Goal: Information Seeking & Learning: Learn about a topic

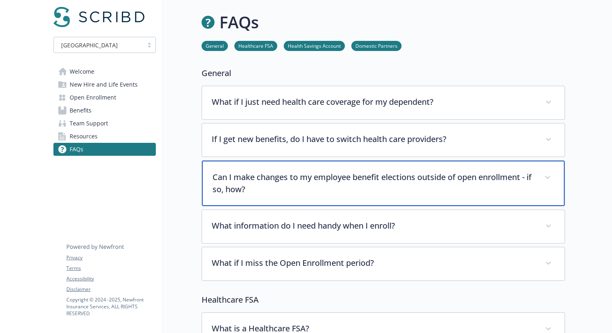
click at [358, 189] on p "Can I make changes to my employee benefit elections outside of open enrollment …" at bounding box center [374, 183] width 322 height 24
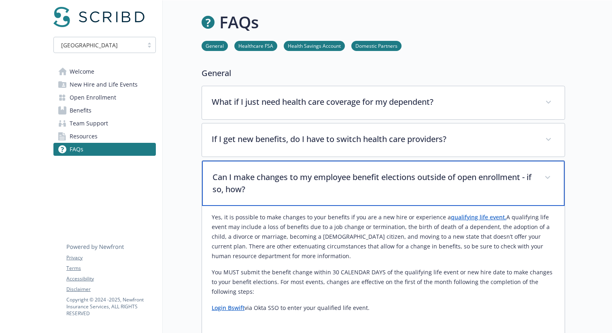
click at [355, 191] on p "Can I make changes to my employee benefit elections outside of open enrollment …" at bounding box center [374, 183] width 322 height 24
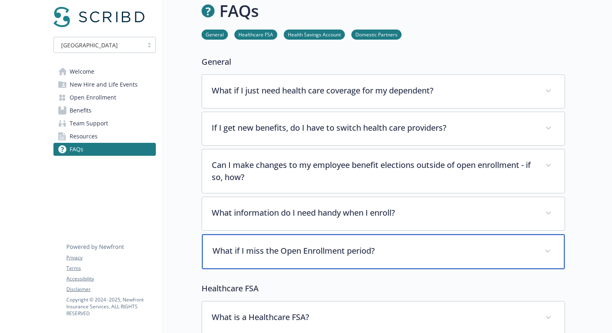
click at [387, 260] on div "What if I miss the Open Enrollment period?" at bounding box center [383, 251] width 363 height 35
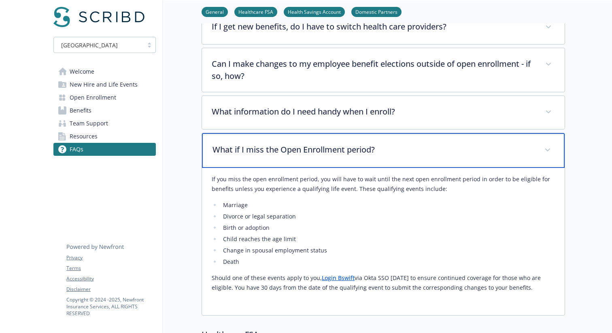
scroll to position [119, 0]
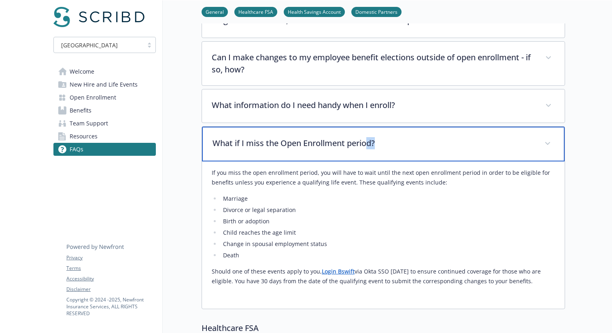
click at [368, 150] on div "What if I miss the Open Enrollment period?" at bounding box center [383, 144] width 363 height 35
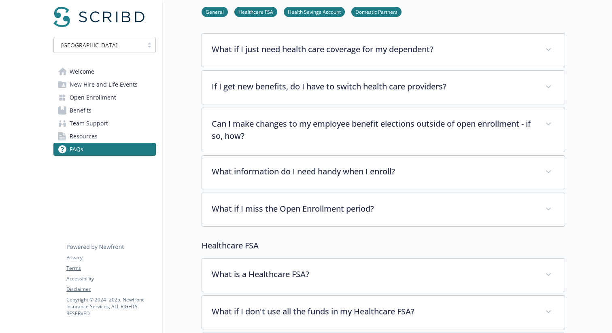
scroll to position [34, 0]
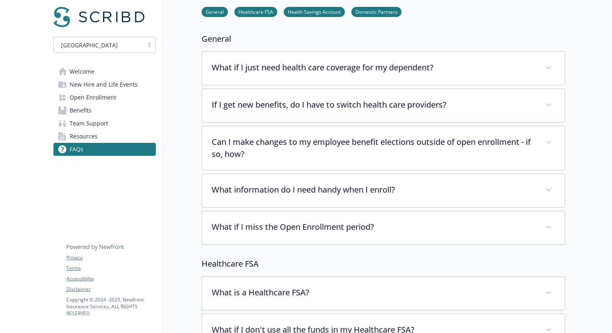
click at [98, 74] on link "Welcome" at bounding box center [104, 71] width 102 height 13
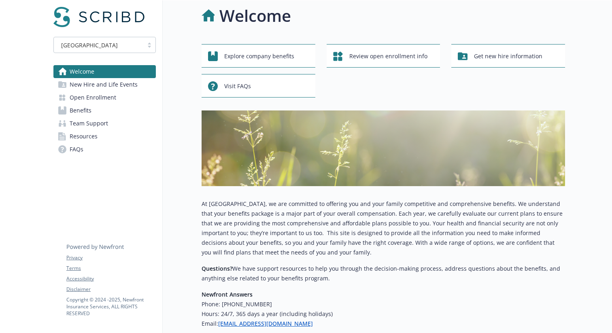
scroll to position [34, 0]
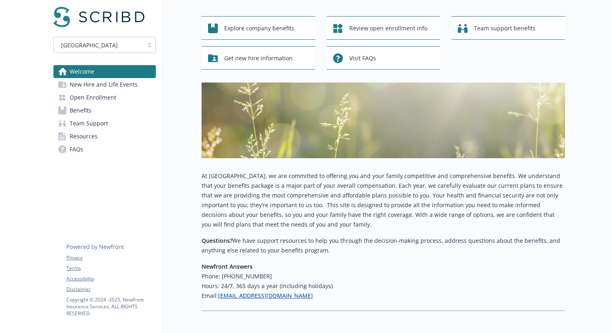
click at [100, 106] on link "Benefits" at bounding box center [104, 110] width 102 height 13
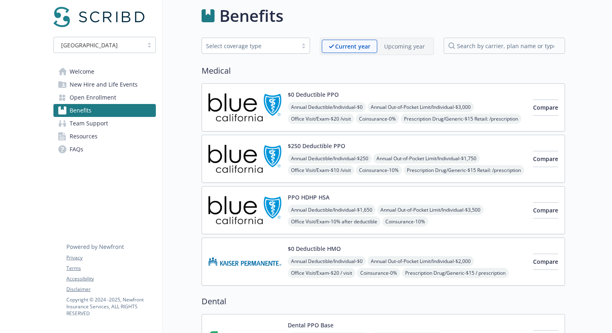
scroll to position [34, 0]
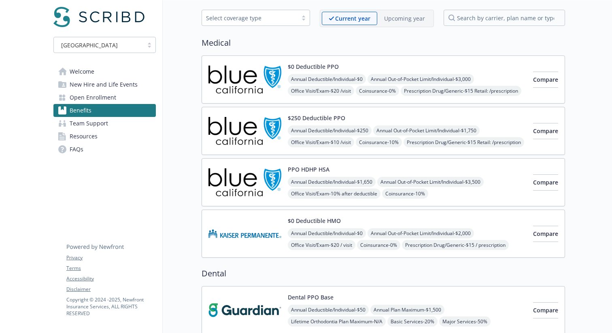
click at [101, 138] on link "Resources" at bounding box center [104, 136] width 102 height 13
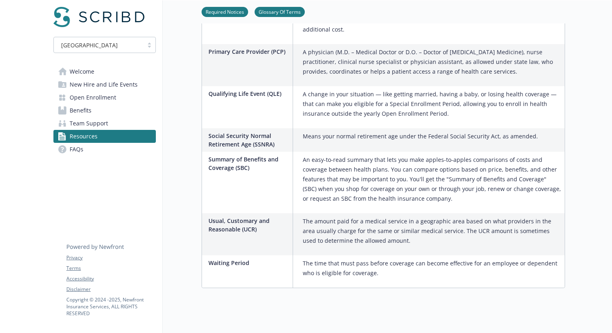
scroll to position [592, 0]
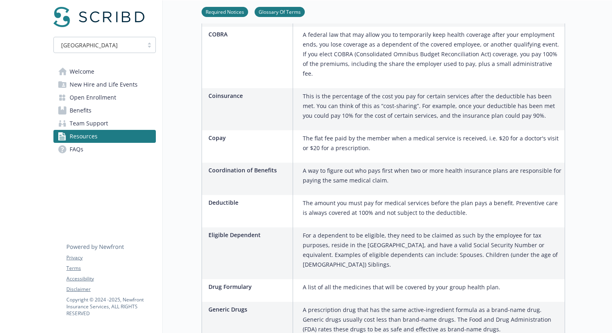
click at [109, 111] on link "Benefits" at bounding box center [104, 110] width 102 height 13
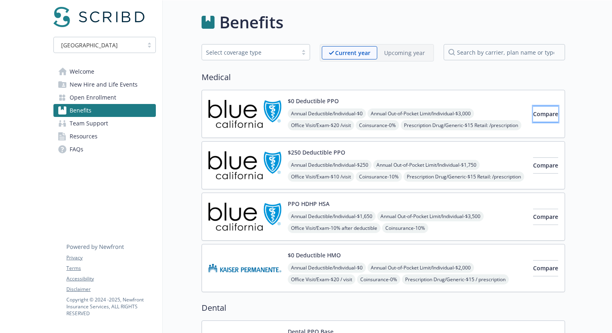
click at [544, 120] on button "Compare" at bounding box center [545, 114] width 25 height 16
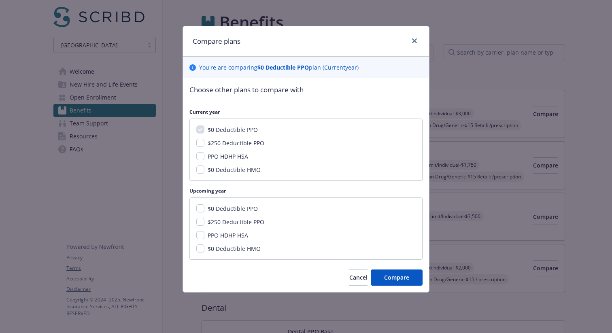
click at [240, 208] on span "$0 Deductible PPO" at bounding box center [233, 209] width 50 height 8
click at [204, 208] on input "$0 Deductible PPO" at bounding box center [200, 208] width 8 height 8
checkbox input "true"
click at [230, 221] on span "$250 Deductible PPO" at bounding box center [236, 222] width 57 height 8
click at [204, 221] on input "$250 Deductible PPO" at bounding box center [200, 222] width 8 height 8
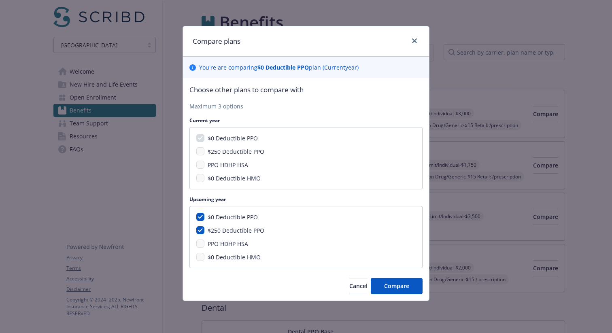
click at [233, 242] on span "PPO HDHP HSA" at bounding box center [228, 244] width 40 height 8
click at [240, 260] on span "$0 Deductible HMO" at bounding box center [234, 257] width 53 height 8
click at [229, 242] on span "PPO HDHP HSA" at bounding box center [228, 244] width 40 height 8
click at [204, 245] on div "PPO HDHP HSA" at bounding box center [226, 244] width 45 height 9
click at [224, 215] on span "$0 Deductible PPO" at bounding box center [233, 217] width 50 height 8
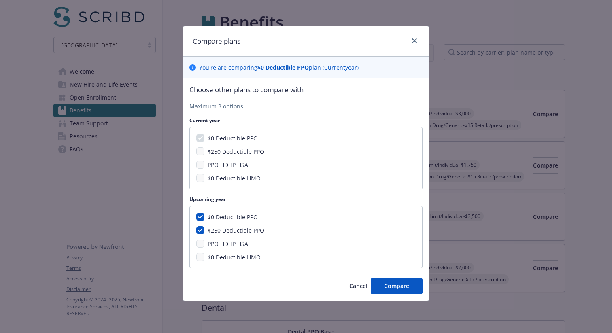
click at [225, 229] on span "$250 Deductible PPO" at bounding box center [236, 231] width 57 height 8
click at [204, 229] on input "$250 Deductible PPO" at bounding box center [200, 230] width 8 height 8
checkbox input "false"
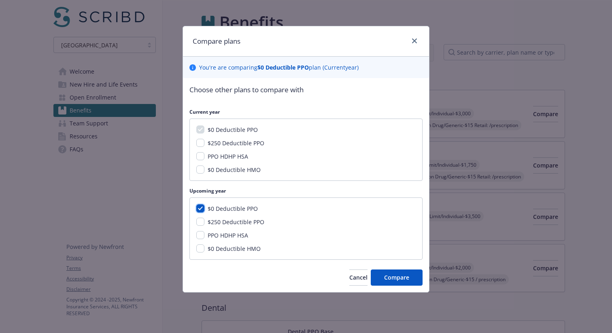
click at [201, 204] on input "$0 Deductible PPO" at bounding box center [200, 208] width 8 height 8
checkbox input "false"
click at [203, 250] on input "$0 Deductible HMO" at bounding box center [200, 249] width 8 height 8
checkbox input "true"
click at [200, 223] on input "$250 Deductible PPO" at bounding box center [200, 222] width 8 height 8
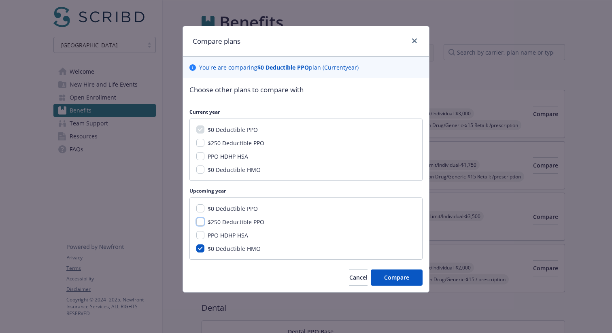
checkbox input "true"
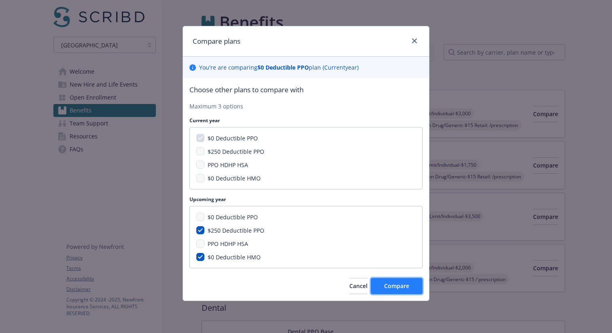
click at [390, 286] on span "Compare" at bounding box center [396, 286] width 25 height 8
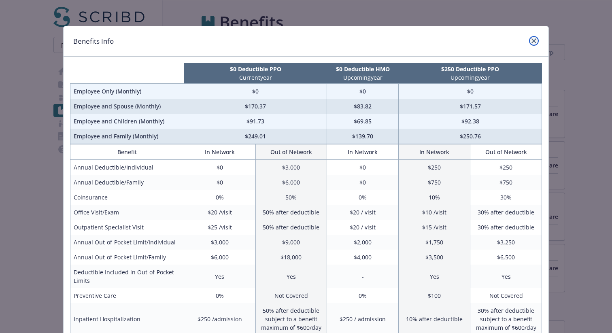
click at [532, 39] on icon "close" at bounding box center [534, 40] width 5 height 5
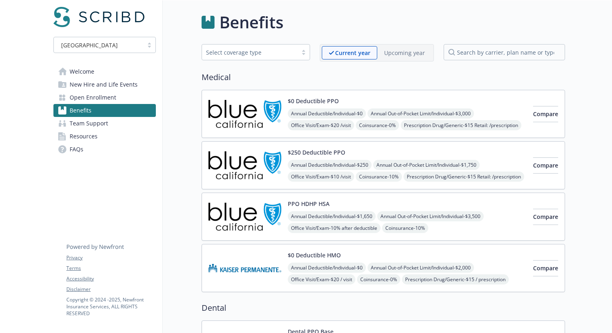
click at [75, 137] on span "Resources" at bounding box center [84, 136] width 28 height 13
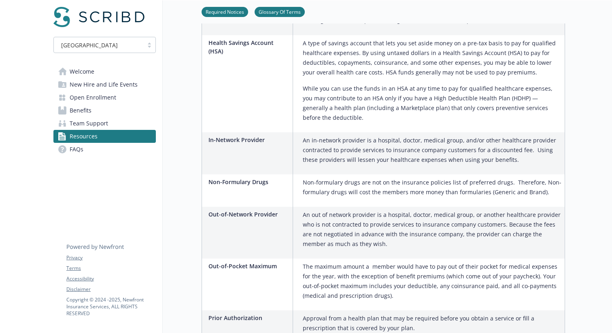
scroll to position [1015, 0]
click at [114, 154] on link "FAQs" at bounding box center [104, 149] width 102 height 13
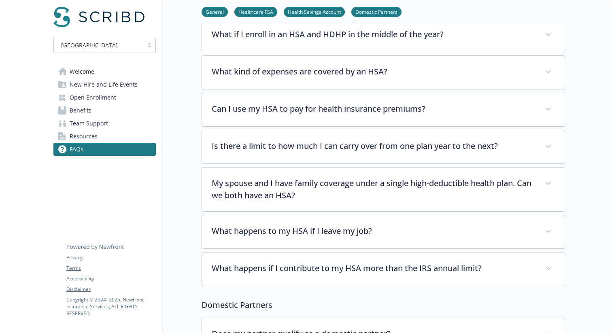
scroll to position [637, 0]
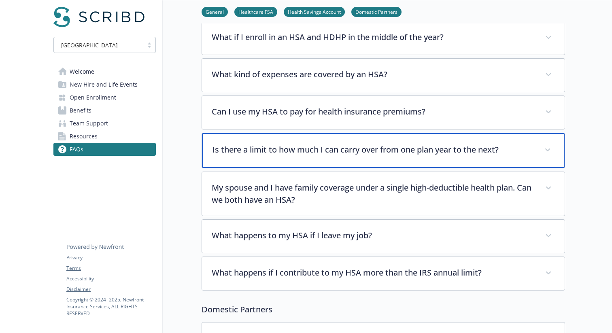
click at [404, 145] on div "Is there a limit to how much I can carry over from one plan year to the next?" at bounding box center [383, 150] width 363 height 35
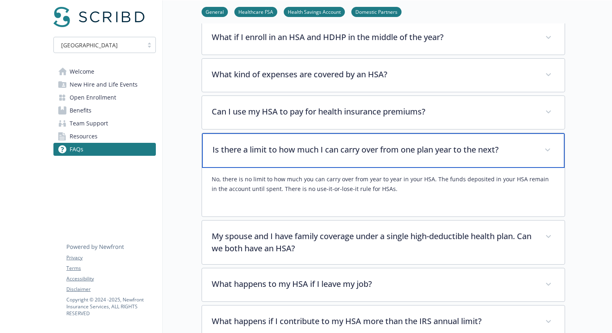
click at [399, 144] on p "Is there a limit to how much I can carry over from one plan year to the next?" at bounding box center [374, 150] width 322 height 12
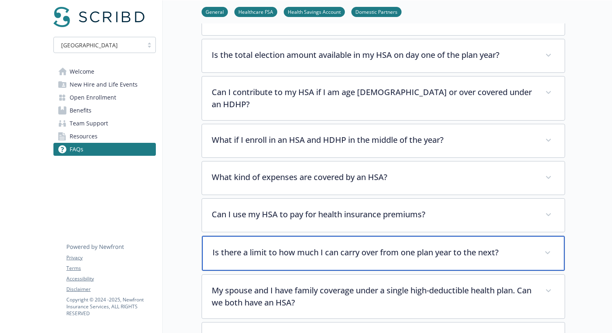
scroll to position [512, 0]
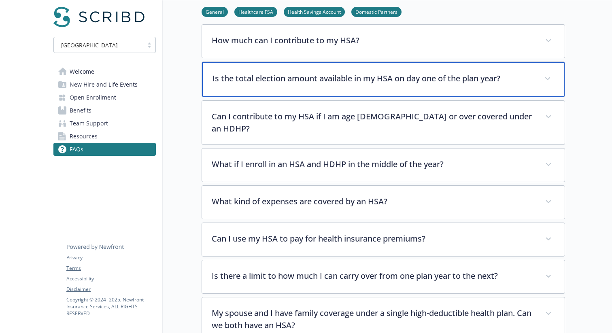
click at [345, 76] on p "Is the total election amount available in my HSA on day one of the plan year?" at bounding box center [374, 78] width 322 height 12
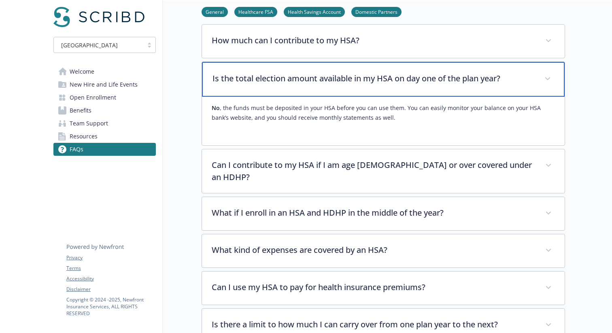
click at [342, 74] on p "Is the total election amount available in my HSA on day one of the plan year?" at bounding box center [374, 78] width 322 height 12
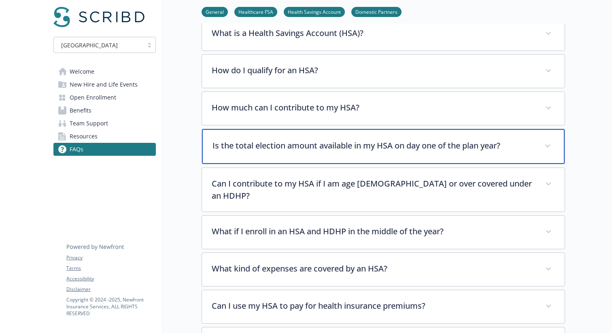
scroll to position [427, 0]
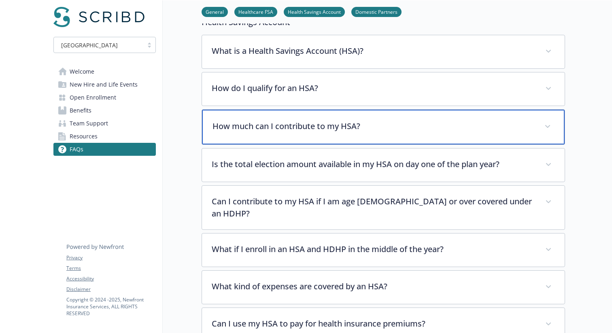
click at [349, 121] on p "How much can I contribute to my HSA?" at bounding box center [374, 126] width 322 height 12
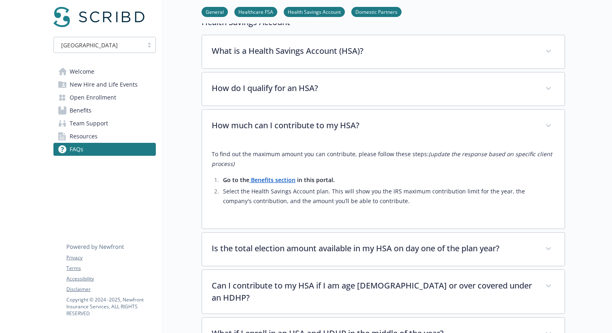
click at [286, 181] on strong "Benefits section" at bounding box center [273, 180] width 45 height 8
click at [372, 164] on p "To find out the maximum amount you can contribute, please follow these steps: (…" at bounding box center [383, 158] width 343 height 19
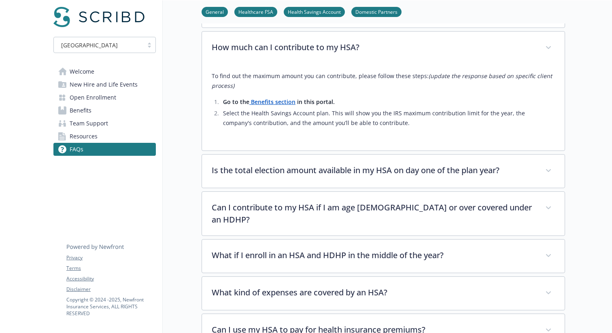
scroll to position [499, 0]
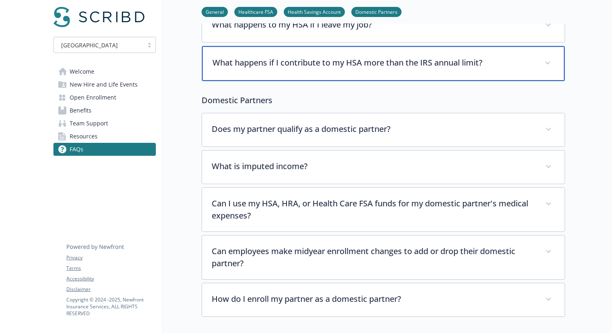
click at [399, 57] on p "What happens if I contribute to my HSA more than the IRS annual limit?" at bounding box center [374, 63] width 322 height 12
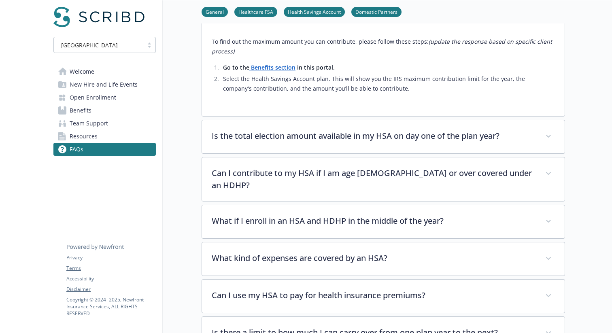
scroll to position [539, 0]
click at [413, 81] on li "Select the Health Savings Account plan. This will show you the IRS maximum cont…" at bounding box center [388, 83] width 334 height 19
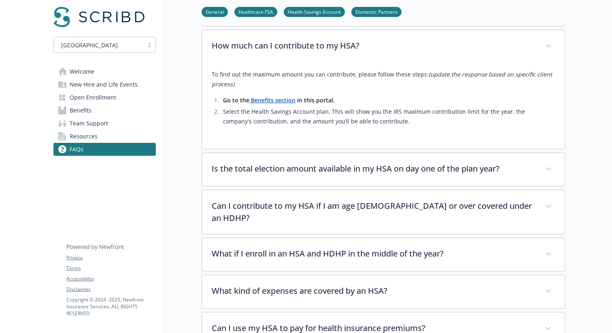
scroll to position [505, 0]
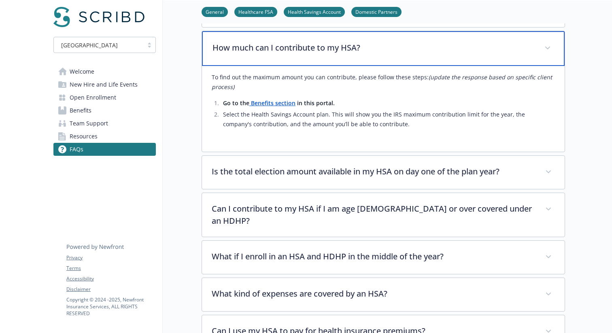
click at [442, 52] on p "How much can I contribute to my HSA?" at bounding box center [374, 48] width 322 height 12
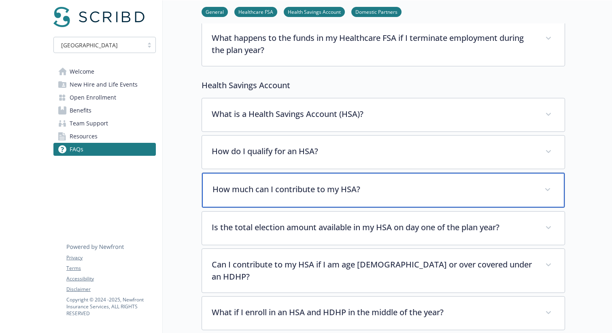
scroll to position [282, 0]
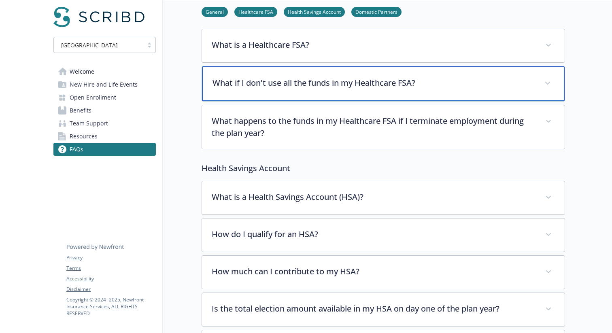
click at [394, 85] on p "What if I don't use all the funds in my Healthcare FSA?" at bounding box center [374, 83] width 322 height 12
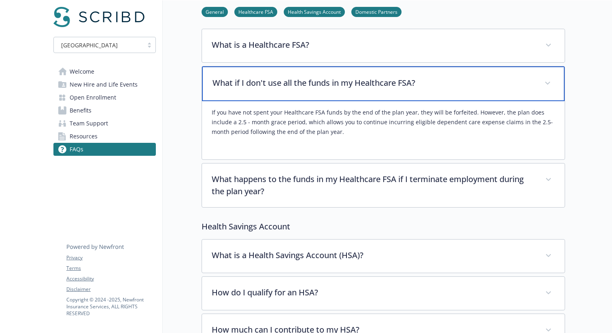
click at [394, 85] on p "What if I don't use all the funds in my Healthcare FSA?" at bounding box center [374, 83] width 322 height 12
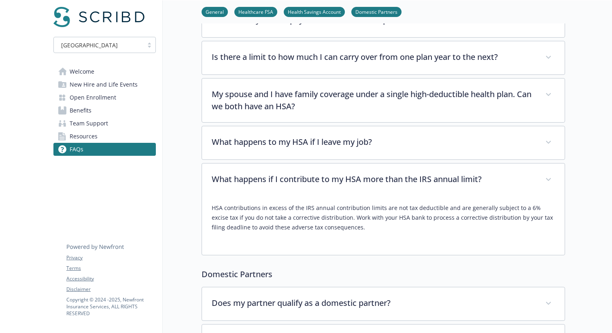
scroll to position [1003, 0]
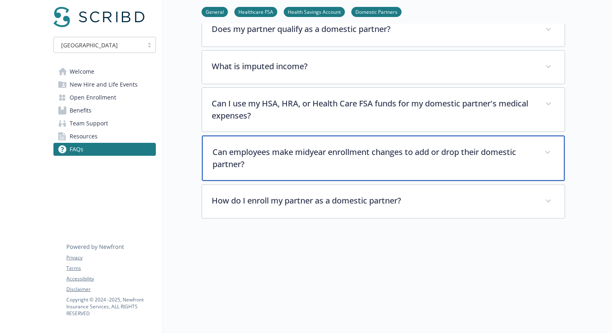
click at [423, 136] on div "Can employees make midyear enrollment changes to add or drop their domestic par…" at bounding box center [383, 158] width 363 height 45
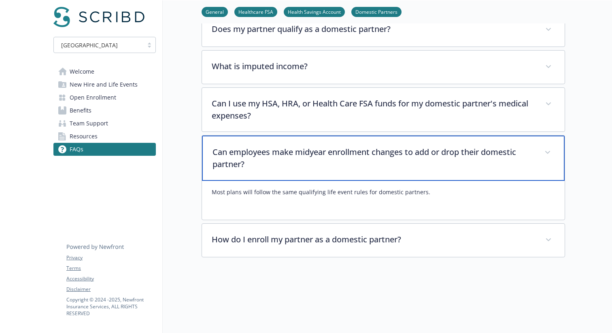
click at [422, 146] on p "Can employees make midyear enrollment changes to add or drop their domestic par…" at bounding box center [374, 158] width 322 height 24
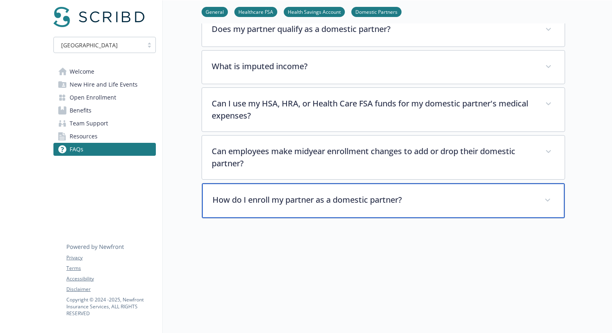
click at [411, 199] on div "How do I enroll my partner as a domestic partner?" at bounding box center [383, 200] width 363 height 35
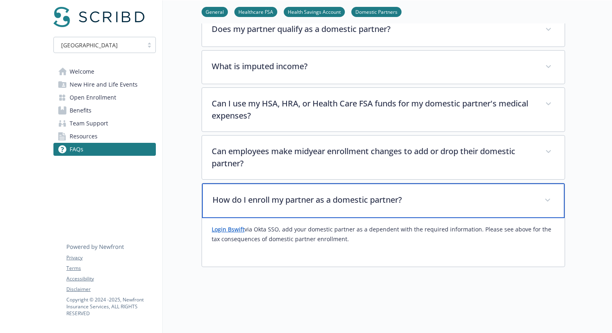
click at [411, 199] on div "How do I enroll my partner as a domestic partner?" at bounding box center [383, 200] width 363 height 35
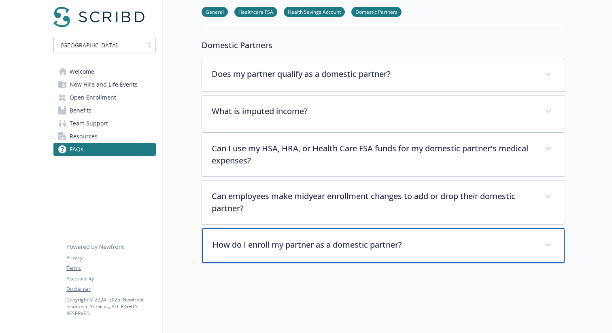
scroll to position [945, 0]
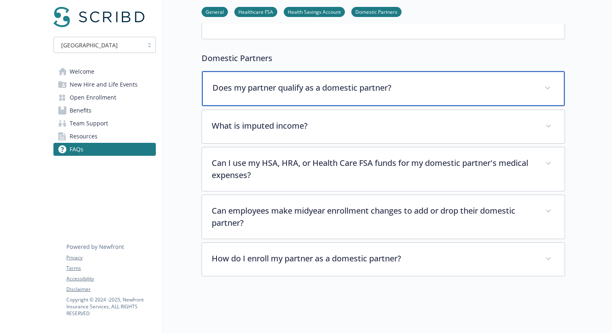
click at [335, 82] on p "Does my partner qualify as a domestic partner?" at bounding box center [374, 88] width 322 height 12
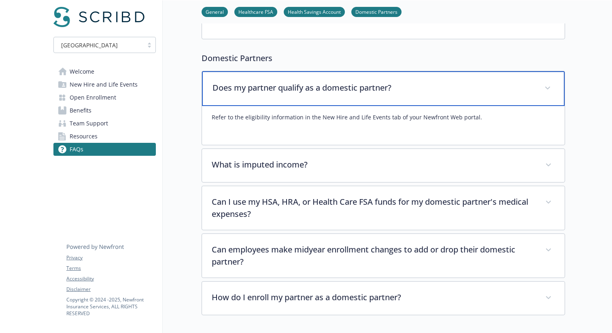
click at [329, 82] on p "Does my partner qualify as a domestic partner?" at bounding box center [374, 88] width 322 height 12
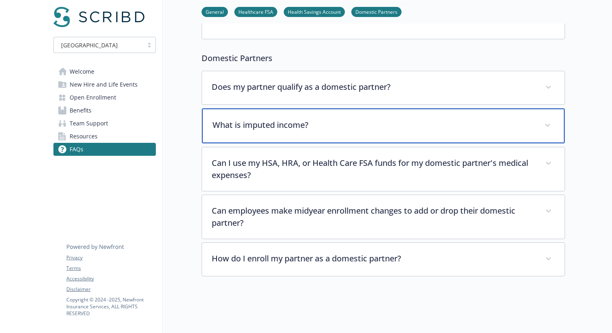
click at [328, 119] on p "What is imputed income?" at bounding box center [374, 125] width 322 height 12
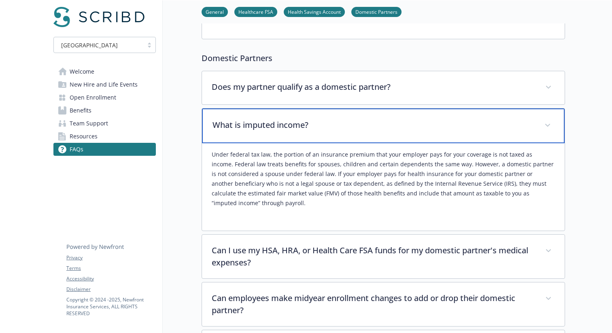
click at [324, 123] on div "What is imputed income?" at bounding box center [383, 126] width 363 height 35
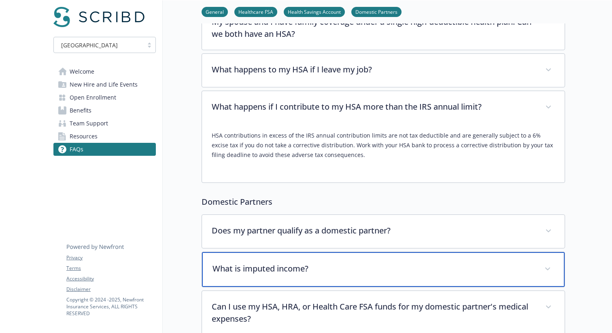
scroll to position [801, 0]
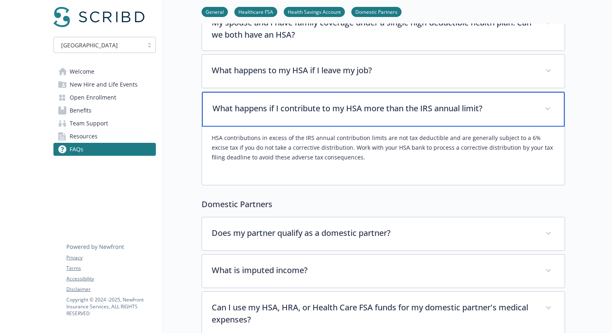
click at [369, 102] on p "What happens if I contribute to my HSA more than the IRS annual limit?" at bounding box center [374, 108] width 322 height 12
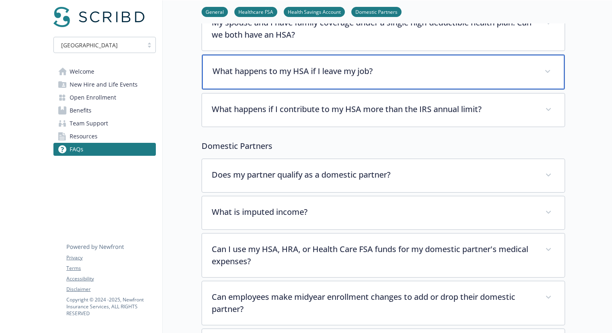
click at [364, 70] on div "What happens to my HSA if I leave my job?" at bounding box center [383, 72] width 363 height 35
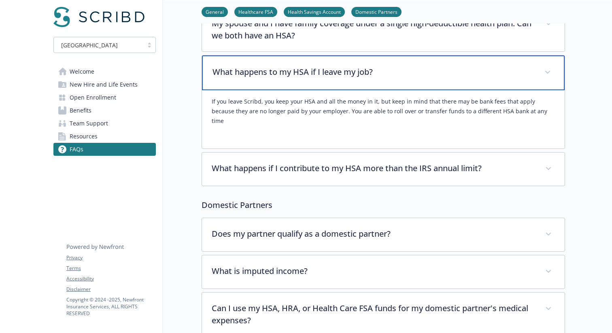
scroll to position [799, 0]
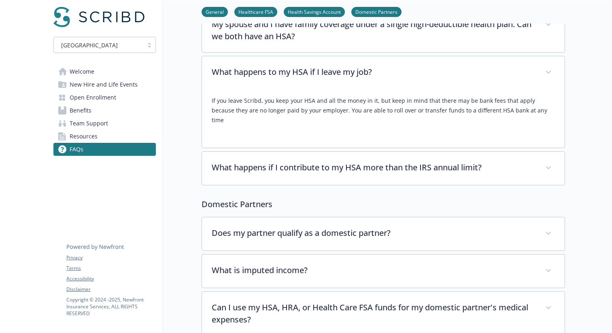
click at [341, 96] on p "If you leave Scribd, you keep your HSA and all the money in it, but keep in min…" at bounding box center [383, 110] width 343 height 29
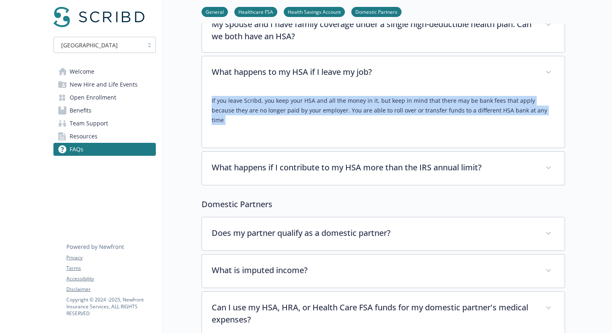
click at [341, 96] on p "If you leave Scribd, you keep your HSA and all the money in it, but keep in min…" at bounding box center [383, 110] width 343 height 29
click at [378, 96] on p "If you leave Scribd, you keep your HSA and all the money in it, but keep in min…" at bounding box center [383, 110] width 343 height 29
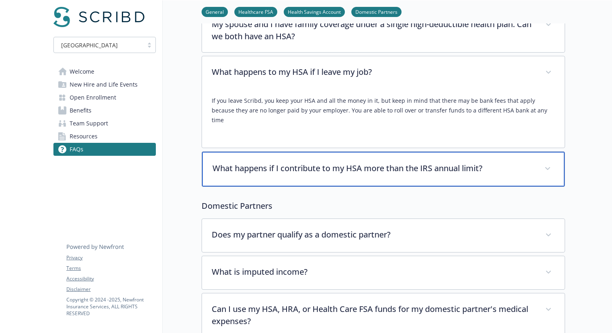
click at [389, 162] on p "What happens if I contribute to my HSA more than the IRS annual limit?" at bounding box center [374, 168] width 322 height 12
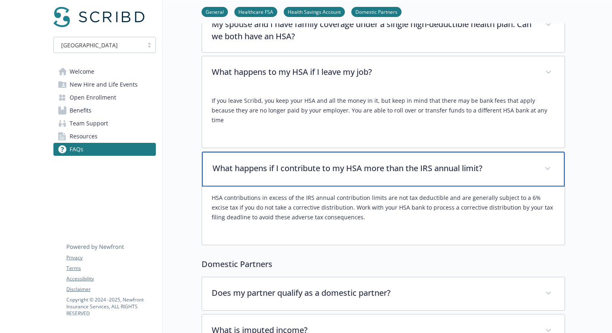
click at [389, 162] on p "What happens if I contribute to my HSA more than the IRS annual limit?" at bounding box center [374, 168] width 322 height 12
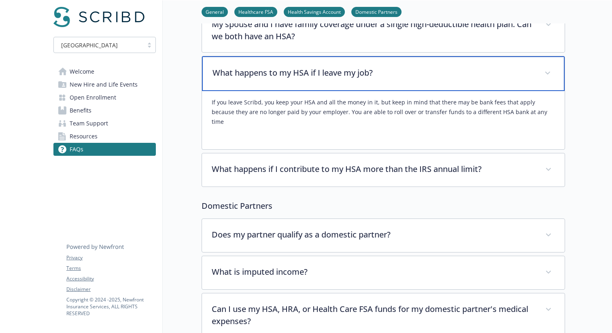
click at [362, 74] on div "What happens to my HSA if I leave my job?" at bounding box center [383, 73] width 363 height 35
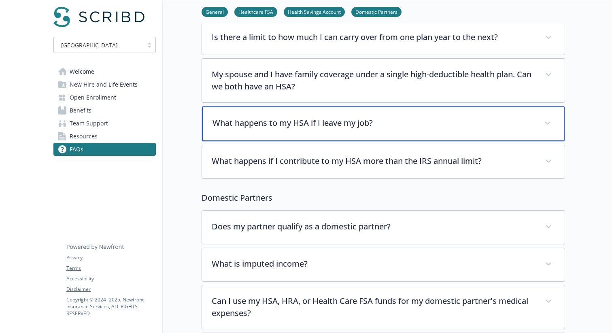
scroll to position [645, 0]
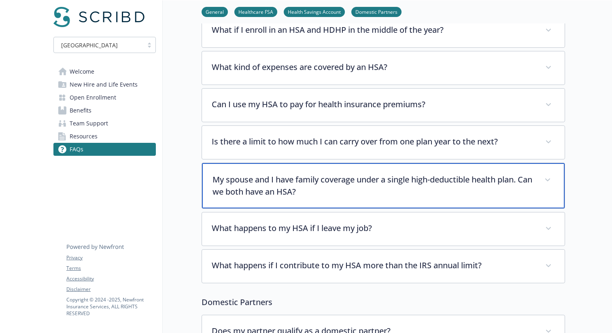
click at [415, 180] on p "My spouse and I have family coverage under a single high-deductible health plan…" at bounding box center [374, 186] width 322 height 24
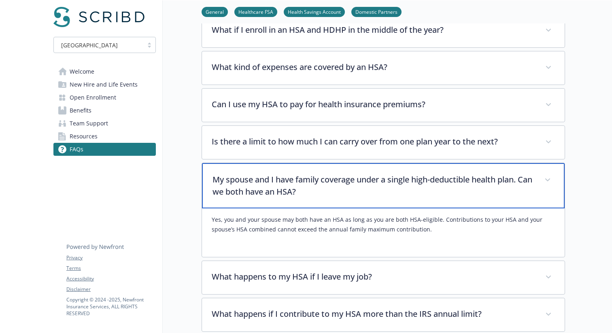
click at [416, 178] on p "My spouse and I have family coverage under a single high-deductible health plan…" at bounding box center [374, 186] width 322 height 24
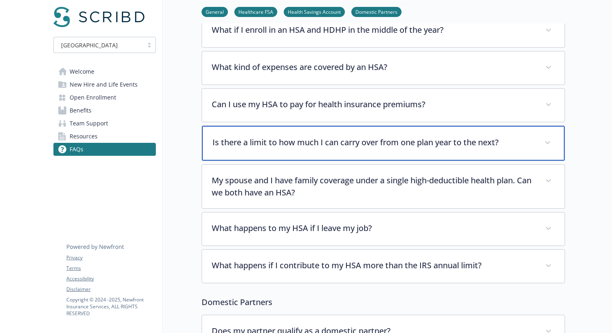
click at [399, 139] on div "Is there a limit to how much I can carry over from one plan year to the next?" at bounding box center [383, 143] width 363 height 35
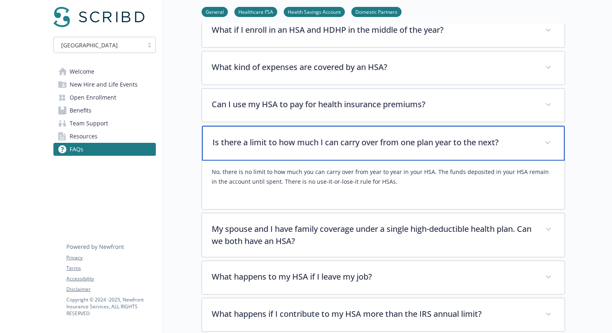
click at [399, 139] on div "Is there a limit to how much I can carry over from one plan year to the next?" at bounding box center [383, 143] width 363 height 35
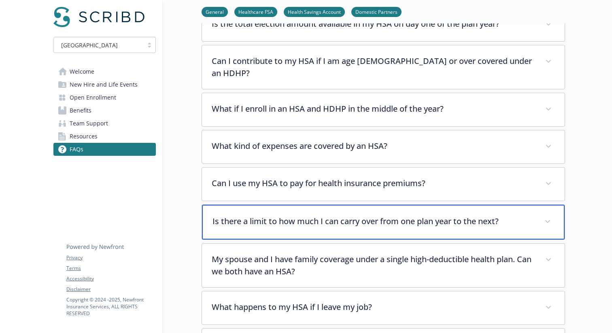
scroll to position [563, 0]
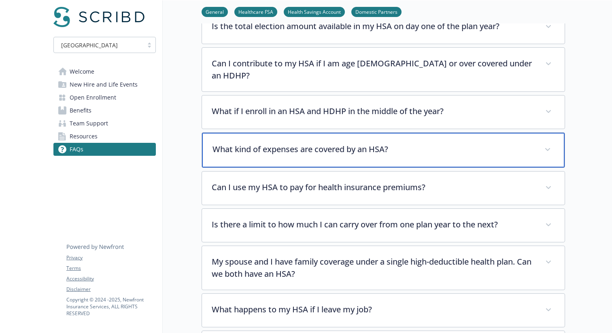
click at [389, 143] on p "What kind of expenses are covered by an HSA?" at bounding box center [374, 149] width 322 height 12
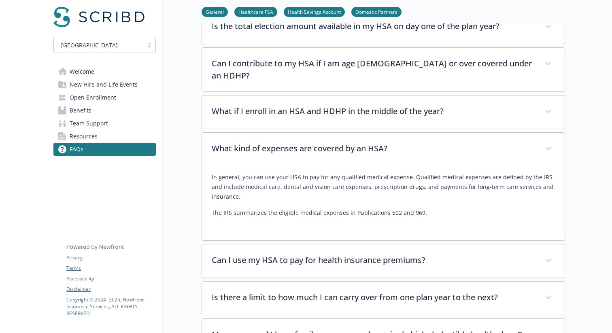
click at [253, 207] on div "In general, you can use your HSA to pay for any qualified medical expense. Qual…" at bounding box center [383, 198] width 343 height 65
click at [322, 172] on p "In general, you can use your HSA to pay for any qualified medical expense. Qual…" at bounding box center [383, 186] width 343 height 29
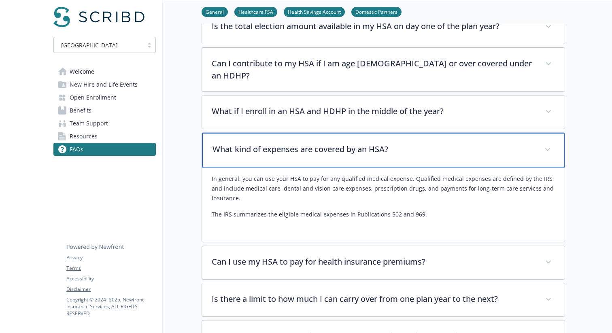
click at [311, 143] on p "What kind of expenses are covered by an HSA?" at bounding box center [374, 149] width 322 height 12
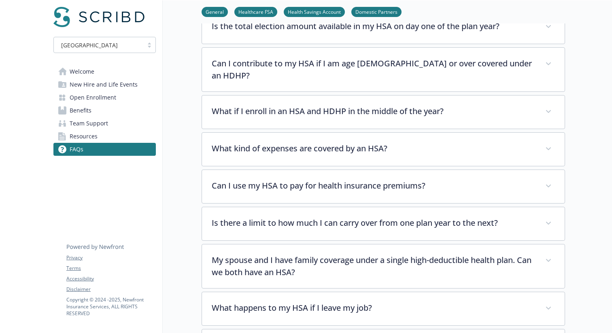
click at [107, 113] on link "Benefits" at bounding box center [104, 110] width 102 height 13
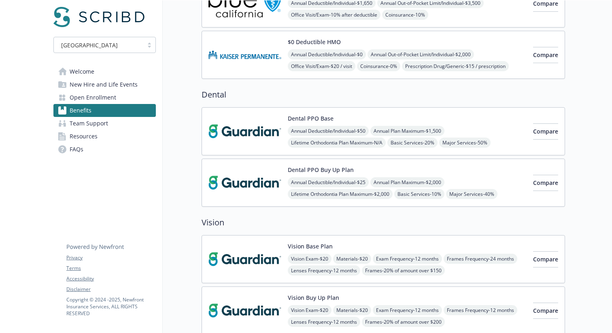
scroll to position [44, 0]
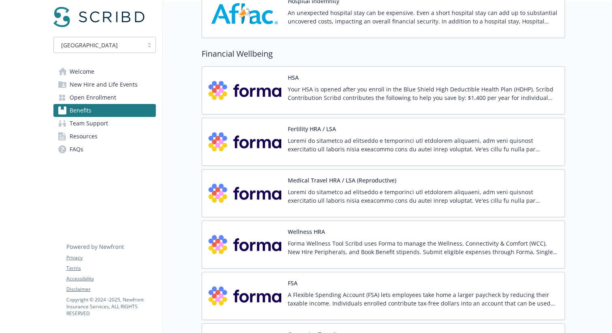
click at [345, 94] on p "Your HSA is opened after you enroll in the Blue Shield High Deductible Health P…" at bounding box center [423, 93] width 270 height 17
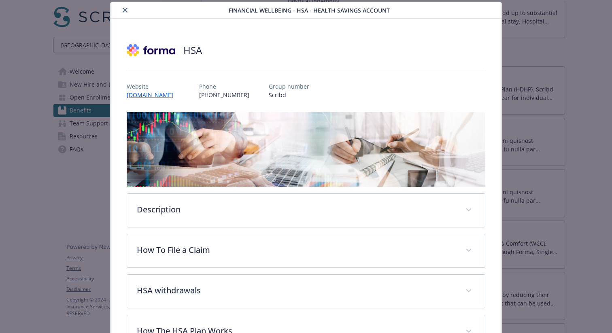
scroll to position [187, 0]
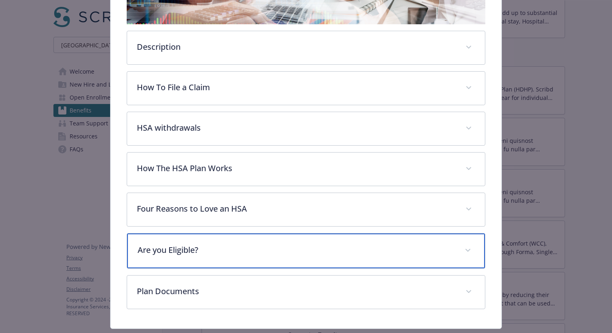
click at [329, 250] on p "Are you Eligible?" at bounding box center [296, 250] width 317 height 12
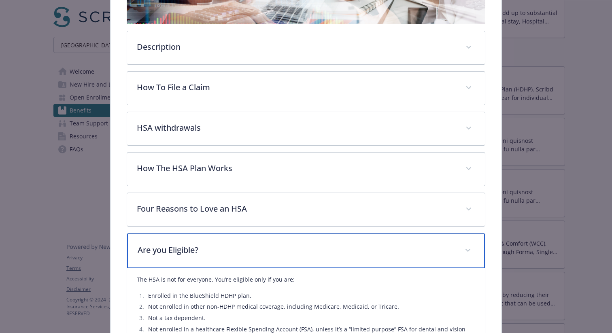
click at [329, 250] on p "Are you Eligible?" at bounding box center [296, 250] width 317 height 12
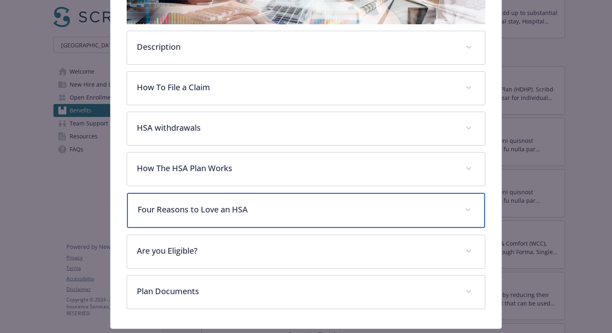
click at [313, 211] on p "Four Reasons to Love an HSA" at bounding box center [296, 210] width 317 height 12
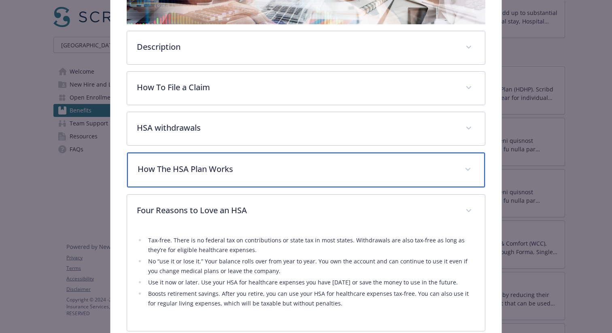
click at [298, 174] on div "How The HSA Plan Works" at bounding box center [306, 170] width 358 height 35
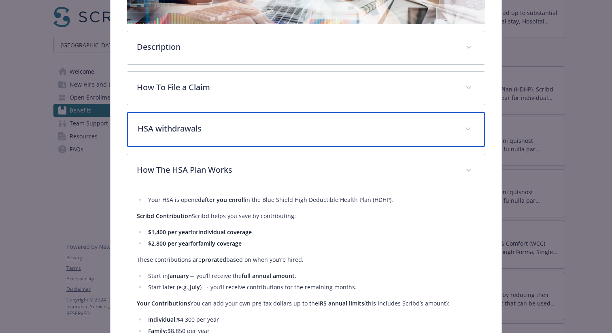
click at [277, 134] on div "HSA withdrawals​" at bounding box center [306, 129] width 358 height 35
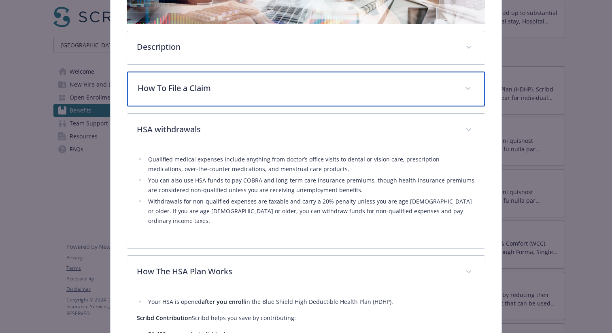
click at [251, 92] on div "How To File a Claim" at bounding box center [306, 89] width 358 height 35
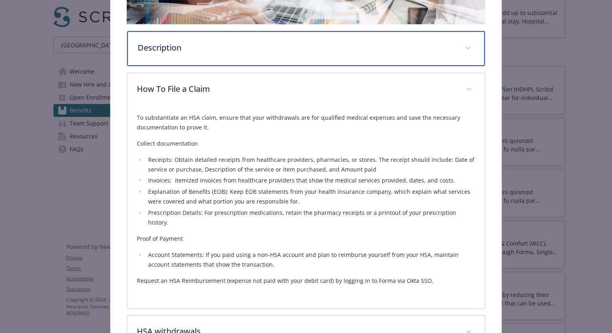
click at [248, 45] on p "Description" at bounding box center [296, 48] width 317 height 12
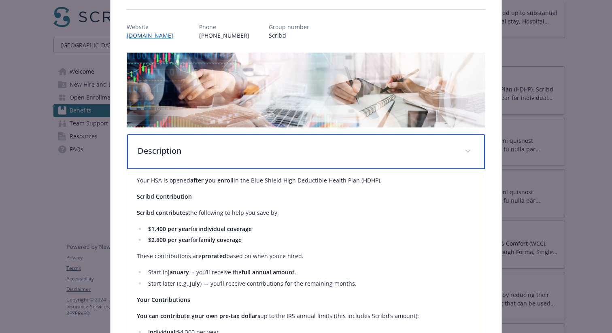
scroll to position [0, 0]
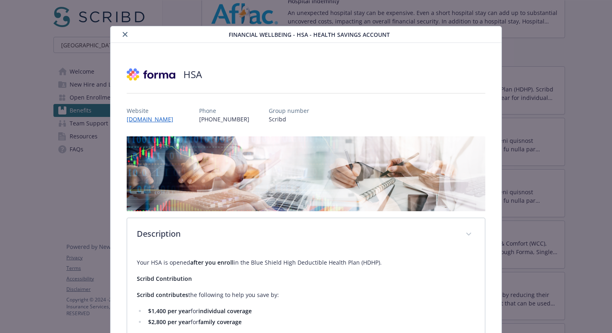
click at [126, 33] on icon "close" at bounding box center [125, 34] width 5 height 5
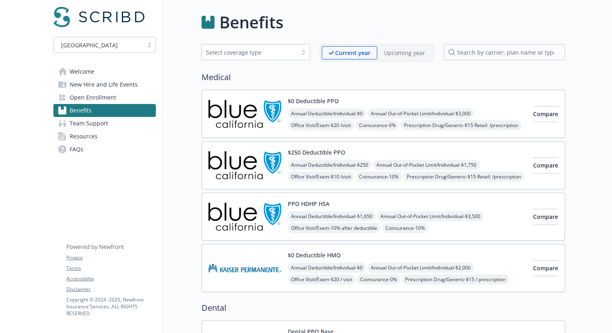
click at [346, 116] on span "Annual Deductible/Individual - $0" at bounding box center [327, 114] width 78 height 10
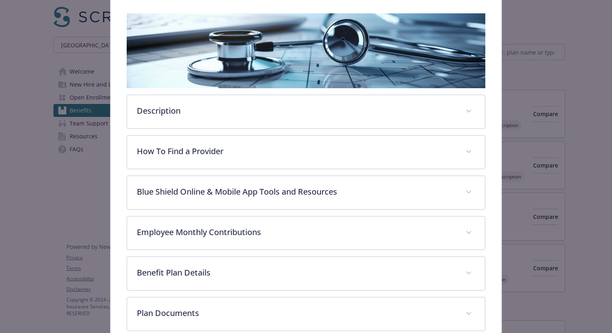
scroll to position [166, 0]
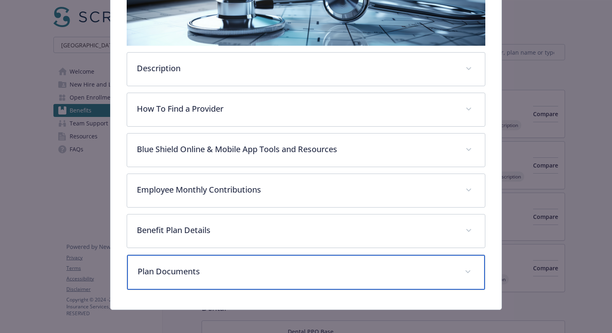
click at [264, 257] on div "Plan Documents" at bounding box center [306, 272] width 358 height 35
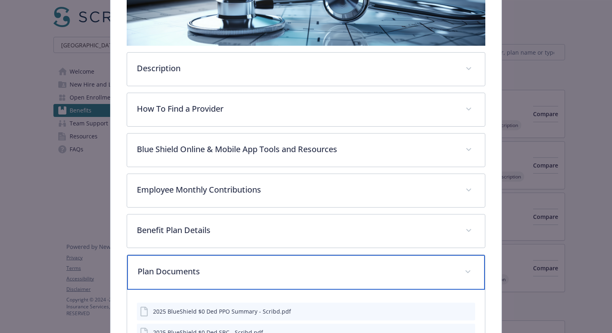
scroll to position [277, 0]
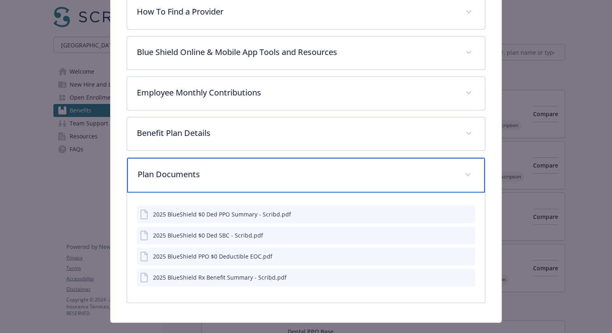
drag, startPoint x: 257, startPoint y: 172, endPoint x: 256, endPoint y: 154, distance: 17.9
click at [257, 170] on p "Plan Documents" at bounding box center [296, 174] width 317 height 12
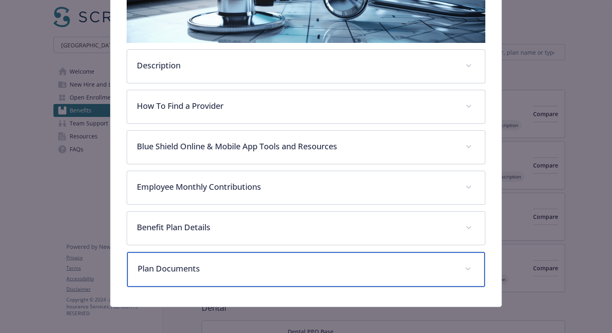
scroll to position [167, 0]
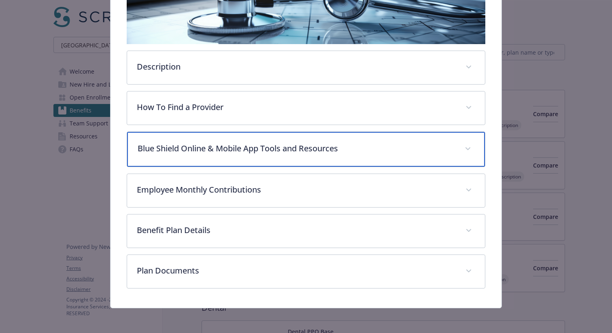
click at [258, 143] on p "Blue Shield Online & Mobile App Tools and Resources" at bounding box center [296, 149] width 317 height 12
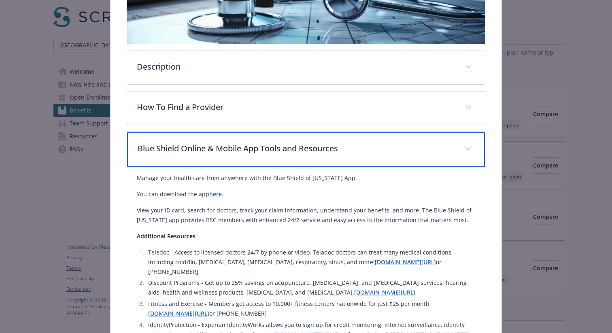
click at [281, 154] on div "Blue Shield Online & Mobile App Tools and Resources" at bounding box center [306, 149] width 358 height 35
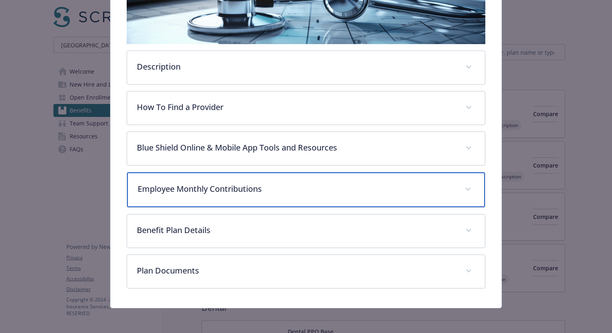
click at [260, 195] on div "Employee Monthly Contributions" at bounding box center [306, 189] width 358 height 35
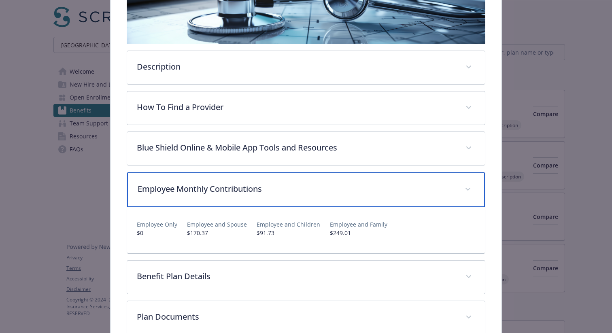
click at [260, 195] on div "Employee Monthly Contributions" at bounding box center [306, 189] width 358 height 35
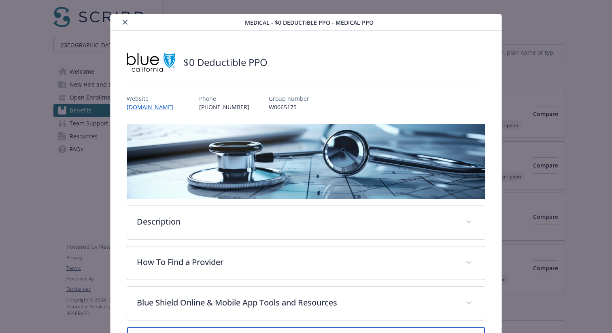
scroll to position [0, 0]
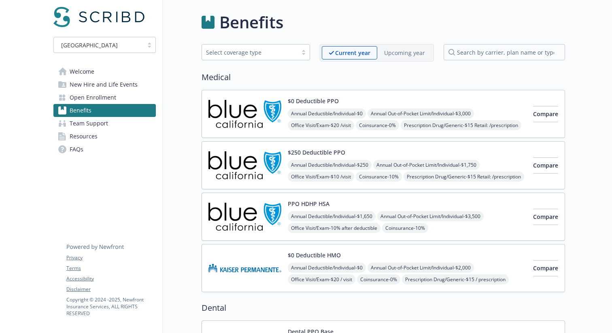
click at [129, 138] on link "Resources" at bounding box center [104, 136] width 102 height 13
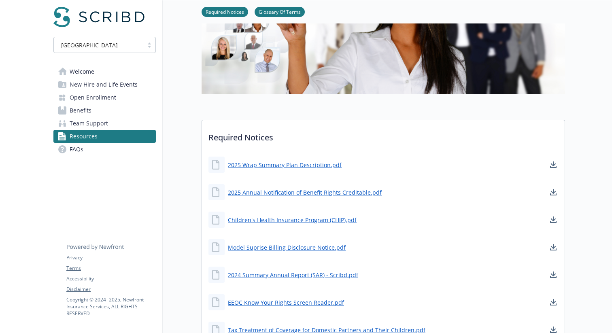
scroll to position [386, 0]
